Goal: Navigation & Orientation: Find specific page/section

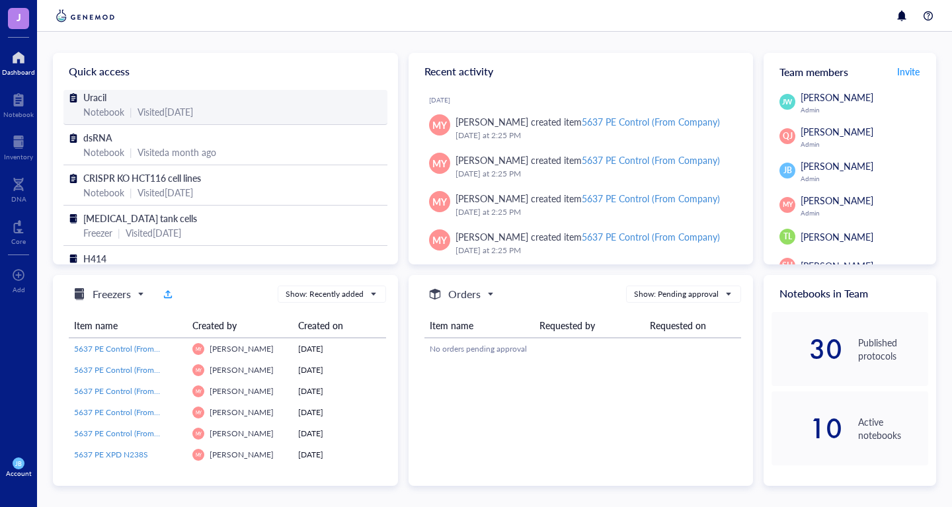
click at [126, 105] on div "Notebook | Visited [DATE]" at bounding box center [225, 111] width 284 height 15
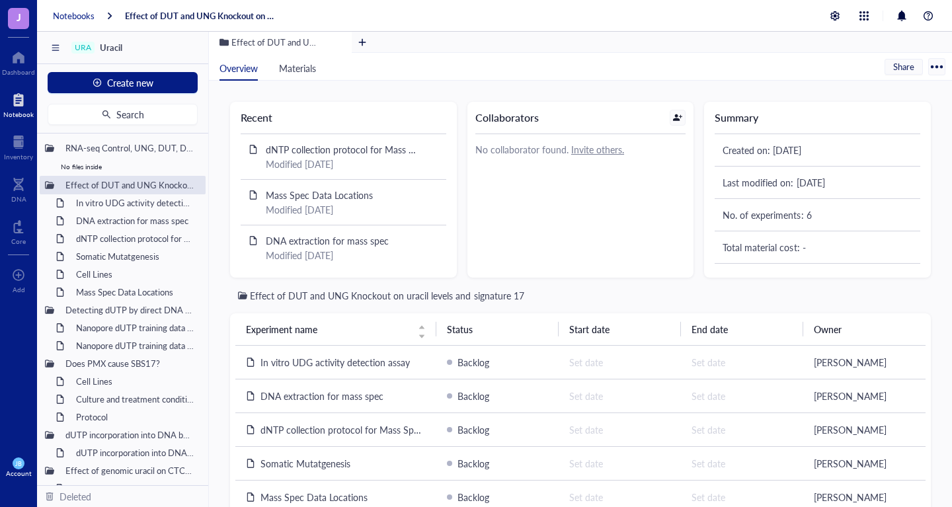
click at [73, 17] on div "Notebooks" at bounding box center [74, 16] width 42 height 12
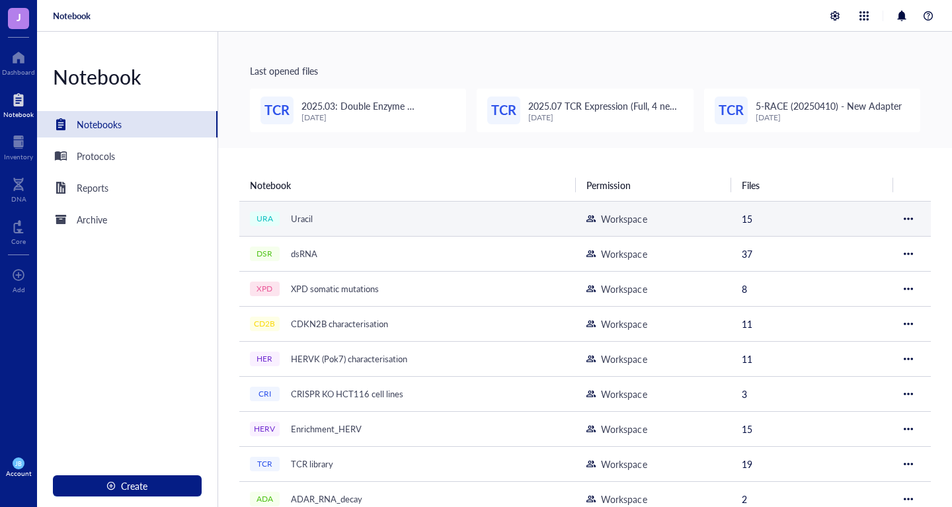
scroll to position [116, 0]
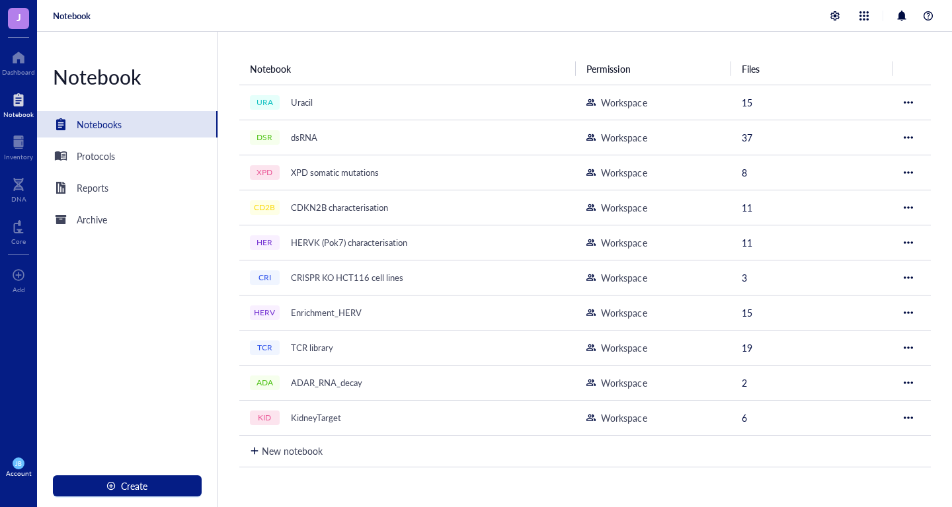
click at [423, 45] on div "Notebook Permission Files URA Uracil Workspace 15 DSR dsRNA Workspace 37 XPD XP…" at bounding box center [585, 269] width 734 height 475
